Goal: Information Seeking & Learning: Learn about a topic

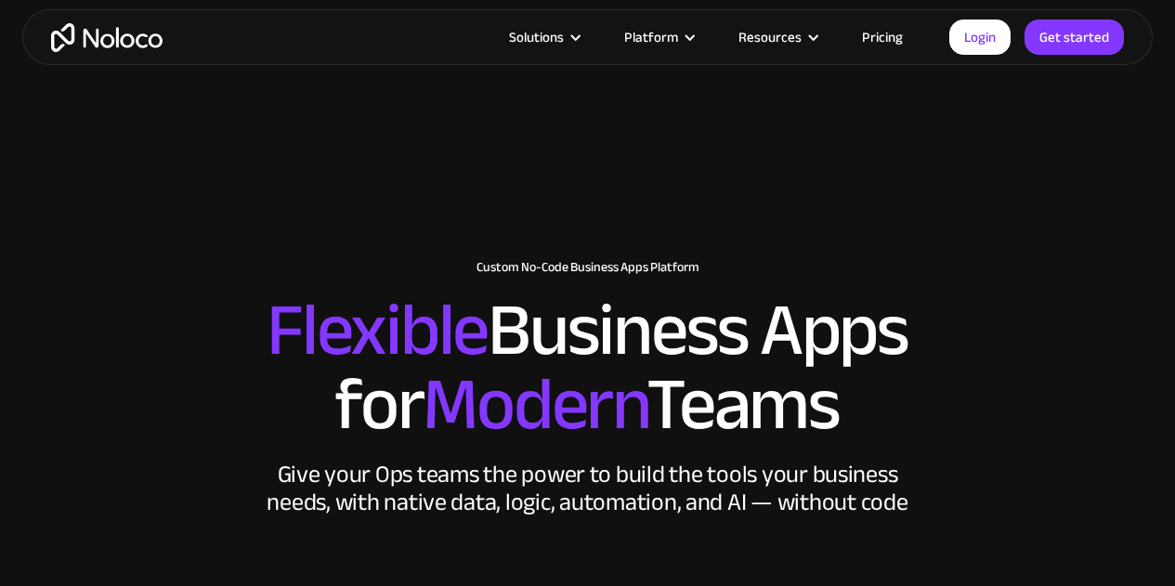
scroll to position [11006, 0]
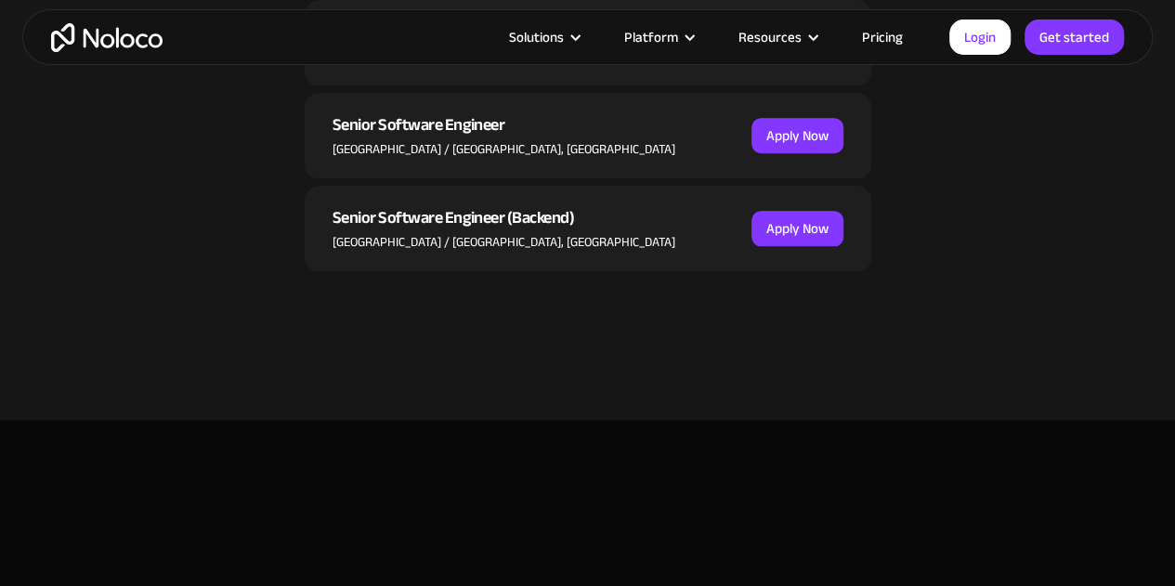
scroll to position [839, 0]
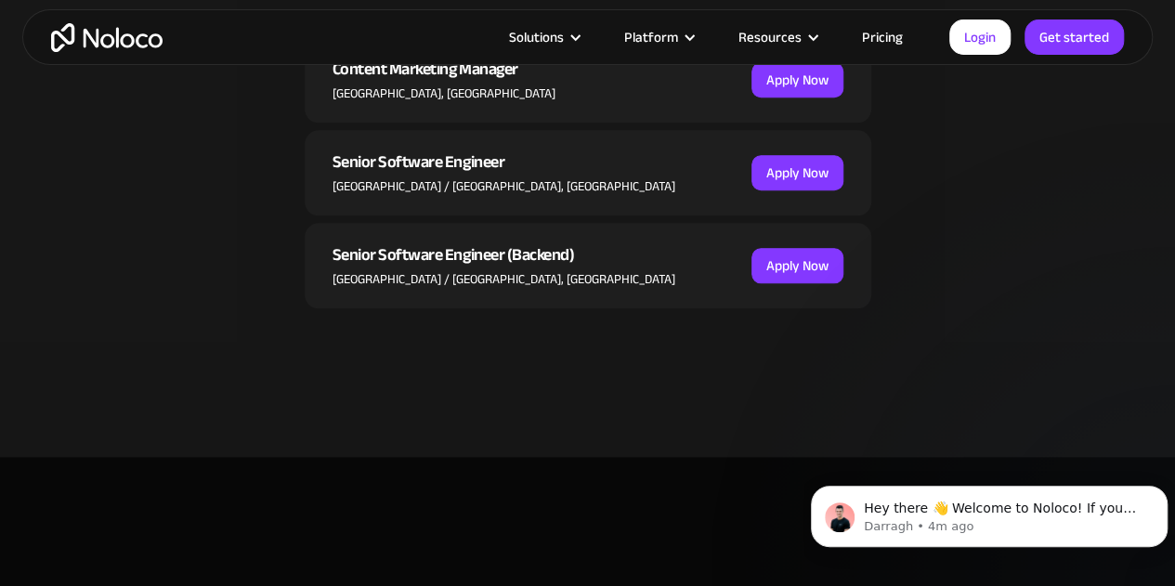
scroll to position [0, 0]
